Goal: Transaction & Acquisition: Purchase product/service

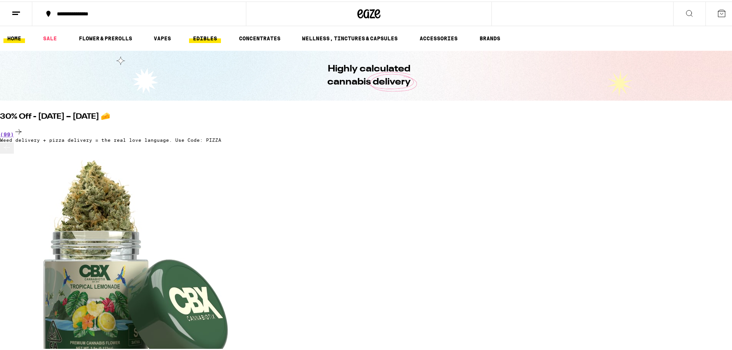
click at [195, 32] on link "EDIBLES" at bounding box center [205, 36] width 32 height 9
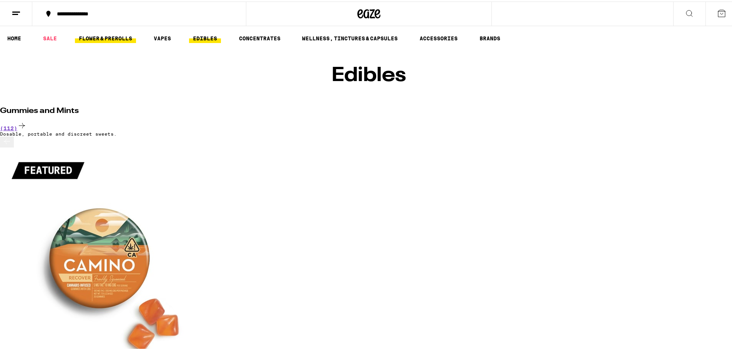
click at [117, 39] on link "FLOWER & PREROLLS" at bounding box center [105, 36] width 61 height 9
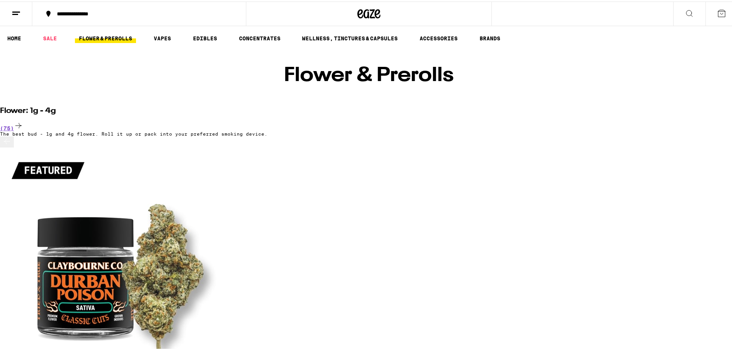
click at [685, 15] on icon at bounding box center [689, 11] width 9 height 9
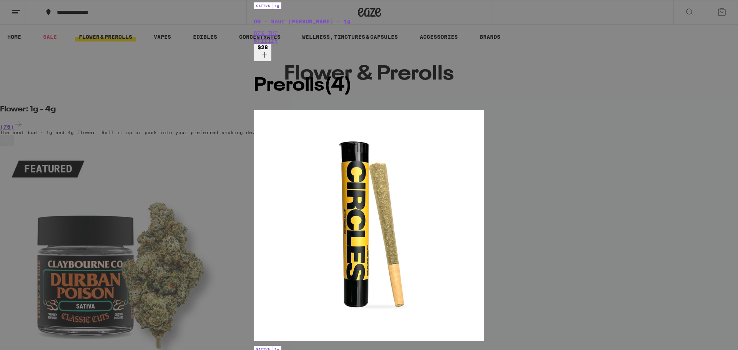
scroll to position [115, 0]
type input "sour diesel"
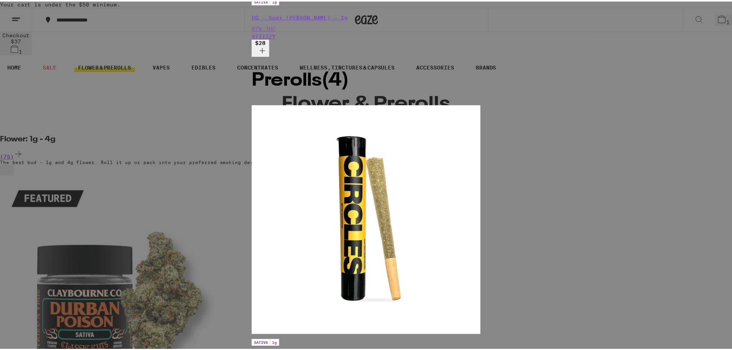
scroll to position [0, 0]
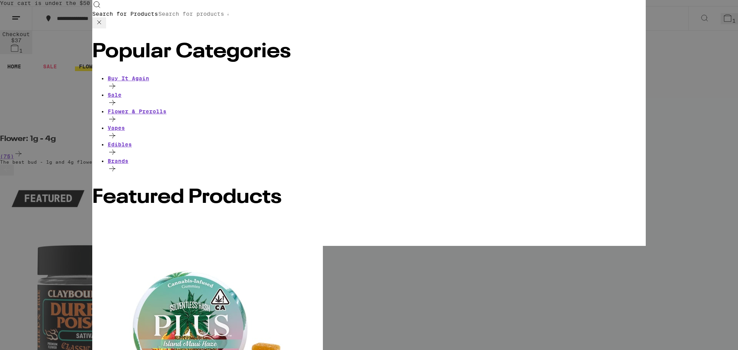
click at [101, 20] on icon at bounding box center [99, 22] width 4 height 4
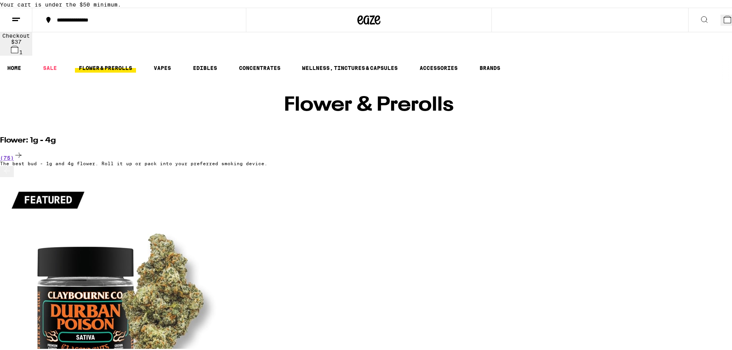
click at [700, 23] on icon at bounding box center [704, 17] width 9 height 9
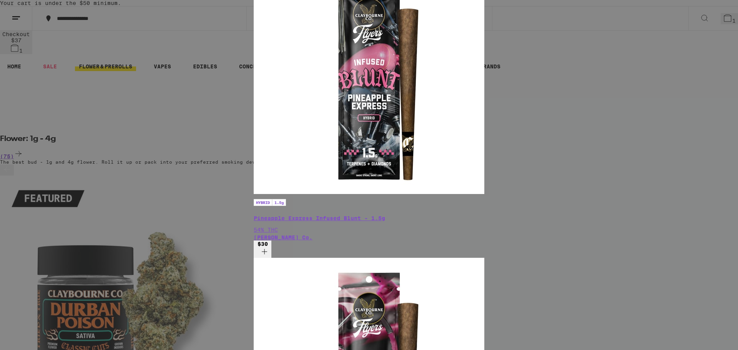
type input "blunto"
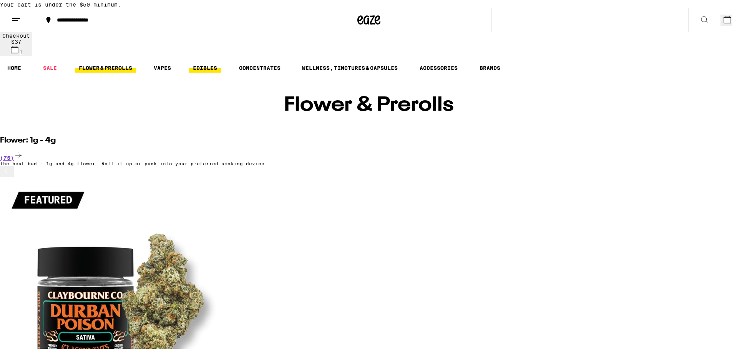
click at [209, 62] on link "EDIBLES" at bounding box center [205, 66] width 32 height 9
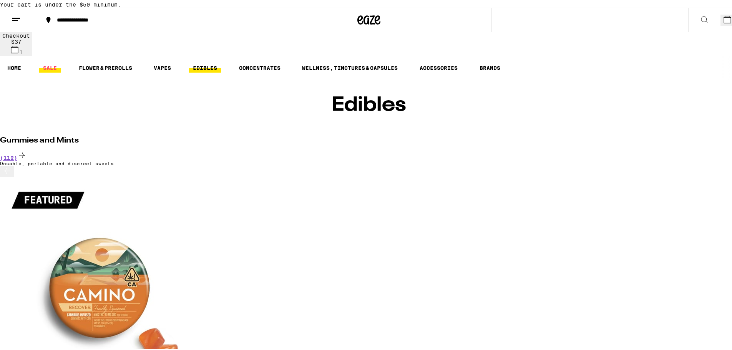
click at [49, 64] on link "SALE" at bounding box center [50, 66] width 22 height 9
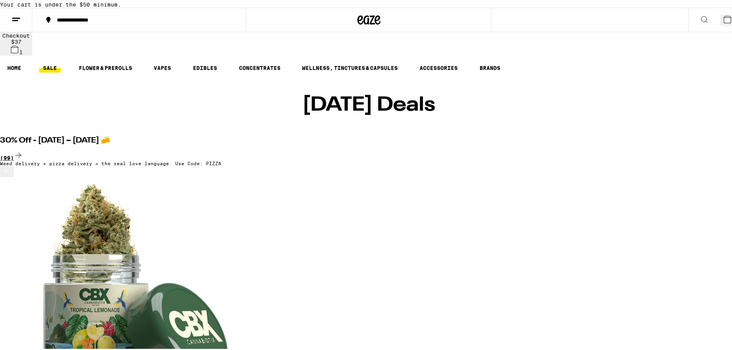
click at [619, 149] on div "(99)" at bounding box center [369, 154] width 738 height 10
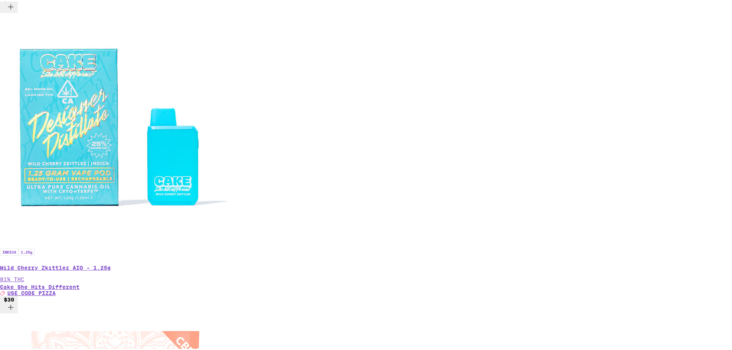
scroll to position [1615, 0]
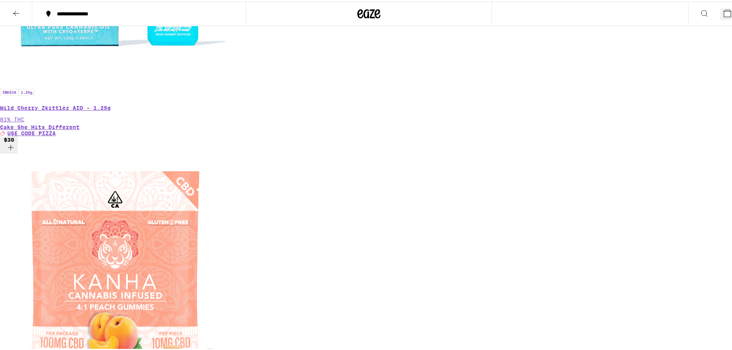
scroll to position [1590, 0]
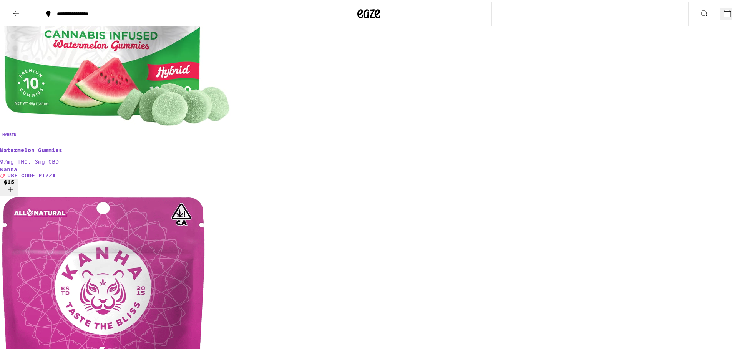
scroll to position [2513, 0]
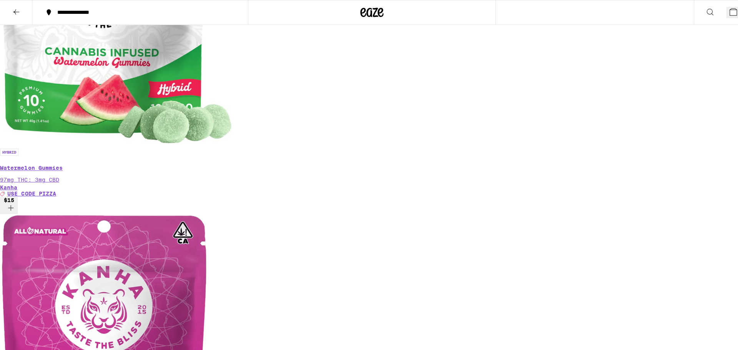
scroll to position [2436, 0]
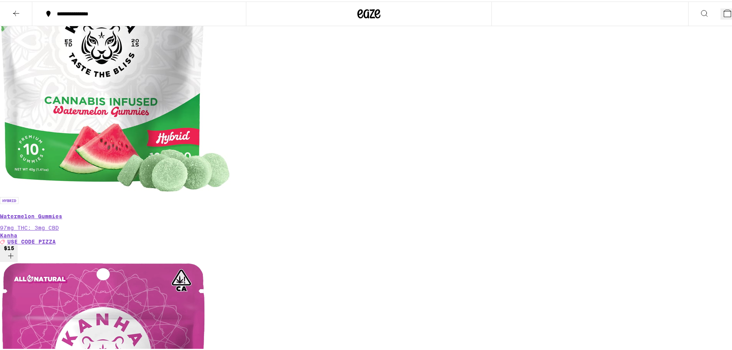
click at [723, 16] on icon at bounding box center [727, 11] width 9 height 9
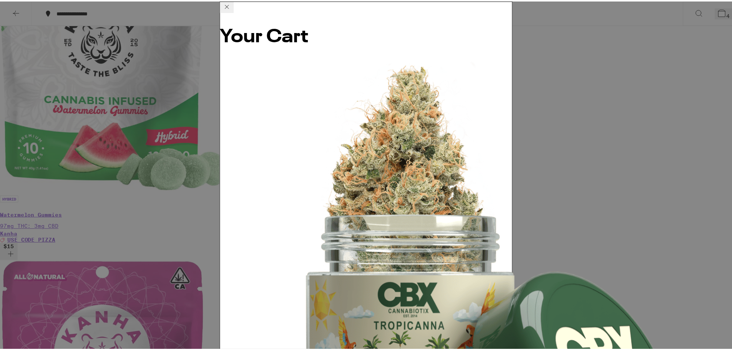
scroll to position [63, 0]
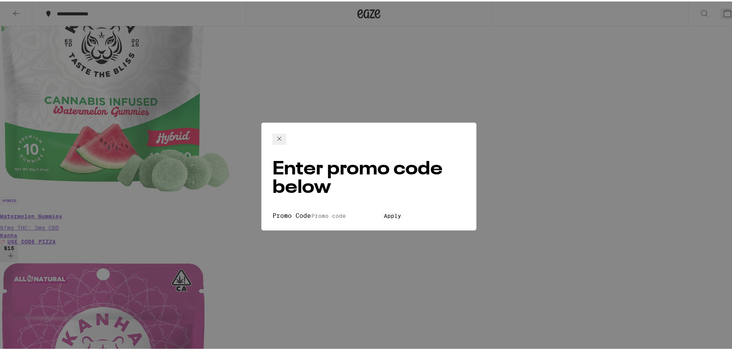
drag, startPoint x: 319, startPoint y: 178, endPoint x: 320, endPoint y: 170, distance: 8.1
click at [319, 211] on form "Promo Code Apply" at bounding box center [369, 214] width 193 height 7
click at [320, 211] on input "Promo Code" at bounding box center [346, 214] width 71 height 7
type input "pizza"
click at [384, 211] on span "Apply" at bounding box center [392, 214] width 17 height 6
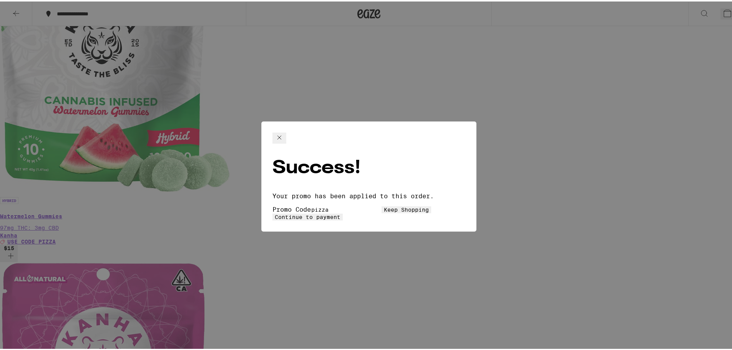
click at [343, 212] on button "Continue to payment" at bounding box center [308, 215] width 70 height 7
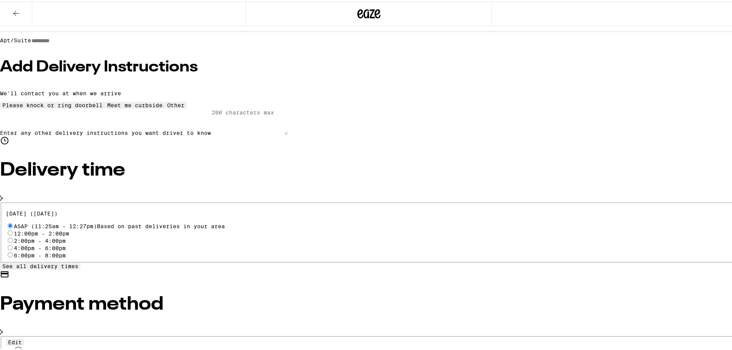
scroll to position [115, 0]
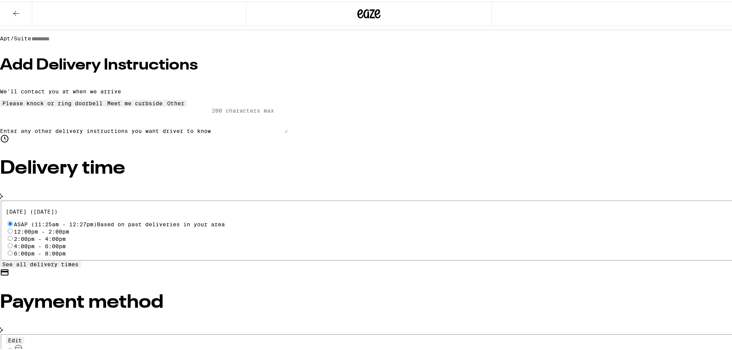
click at [152, 333] on div "Edit Pay with Checking Account PREMIER PLUS CKG Pay with Debit (in person) Pin …" at bounding box center [369, 355] width 738 height 45
click at [13, 347] on input "Pay with Checking Account PREMIER PLUS CKG" at bounding box center [10, 349] width 5 height 5
radio input "true"
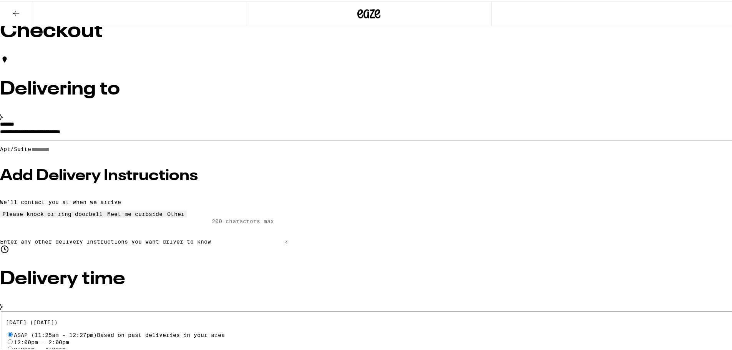
scroll to position [0, 0]
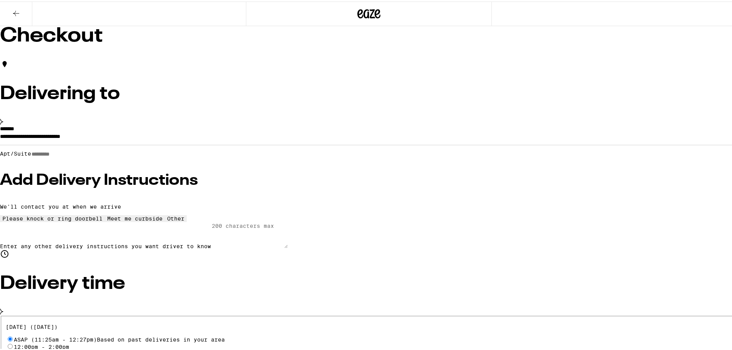
type input "10"
click at [22, 18] on button at bounding box center [16, 12] width 32 height 24
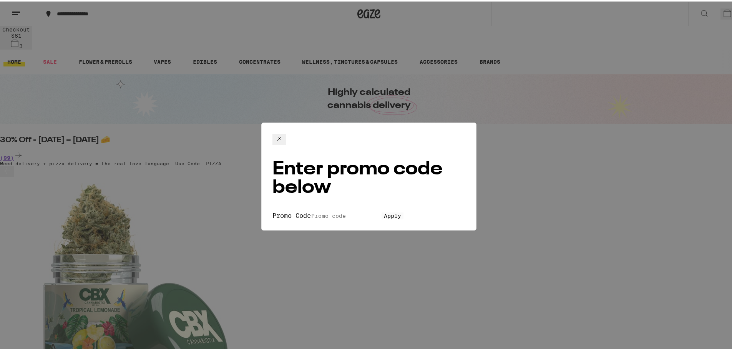
click at [441, 161] on div "Enter promo code below Promo Code Apply" at bounding box center [368, 175] width 215 height 108
click at [382, 211] on input "Promo Code" at bounding box center [346, 214] width 71 height 7
type input "pizza"
click at [404, 211] on button "Apply" at bounding box center [393, 214] width 22 height 7
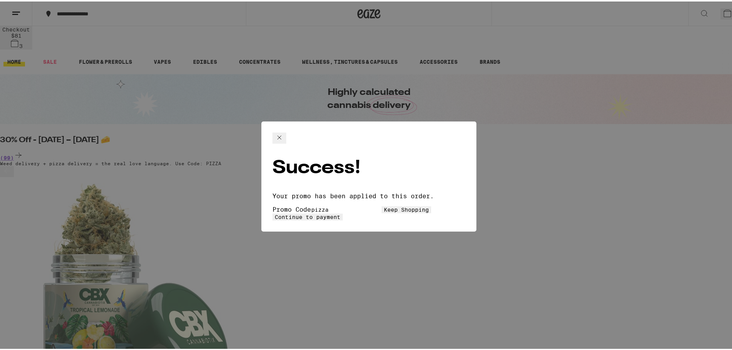
click at [343, 212] on button "Continue to payment" at bounding box center [308, 215] width 70 height 7
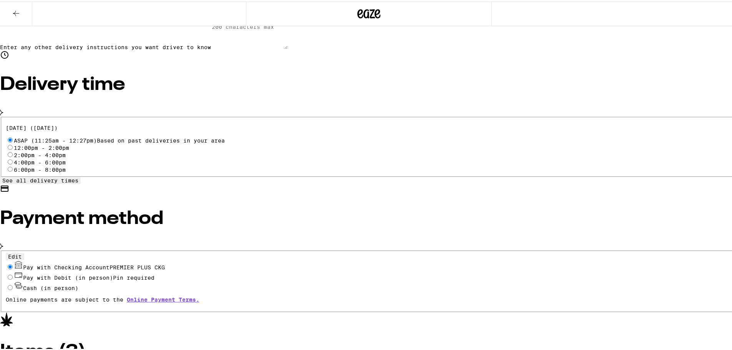
scroll to position [217, 0]
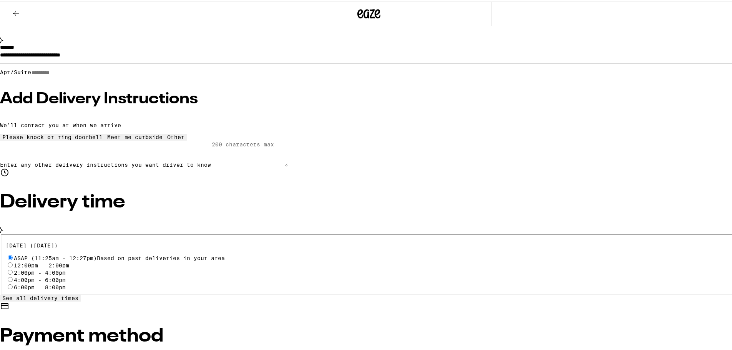
scroll to position [63, 0]
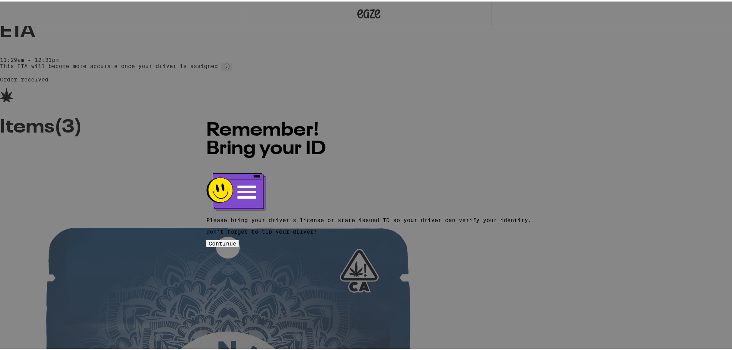
click at [236, 239] on span "Continue" at bounding box center [223, 242] width 28 height 6
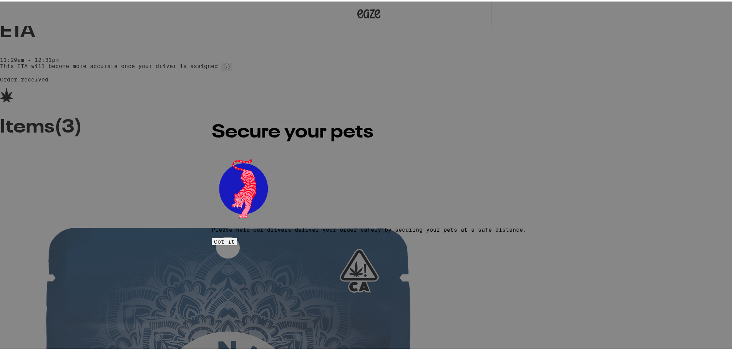
click at [235, 237] on span "Got it" at bounding box center [224, 240] width 21 height 6
